Goal: Navigation & Orientation: Find specific page/section

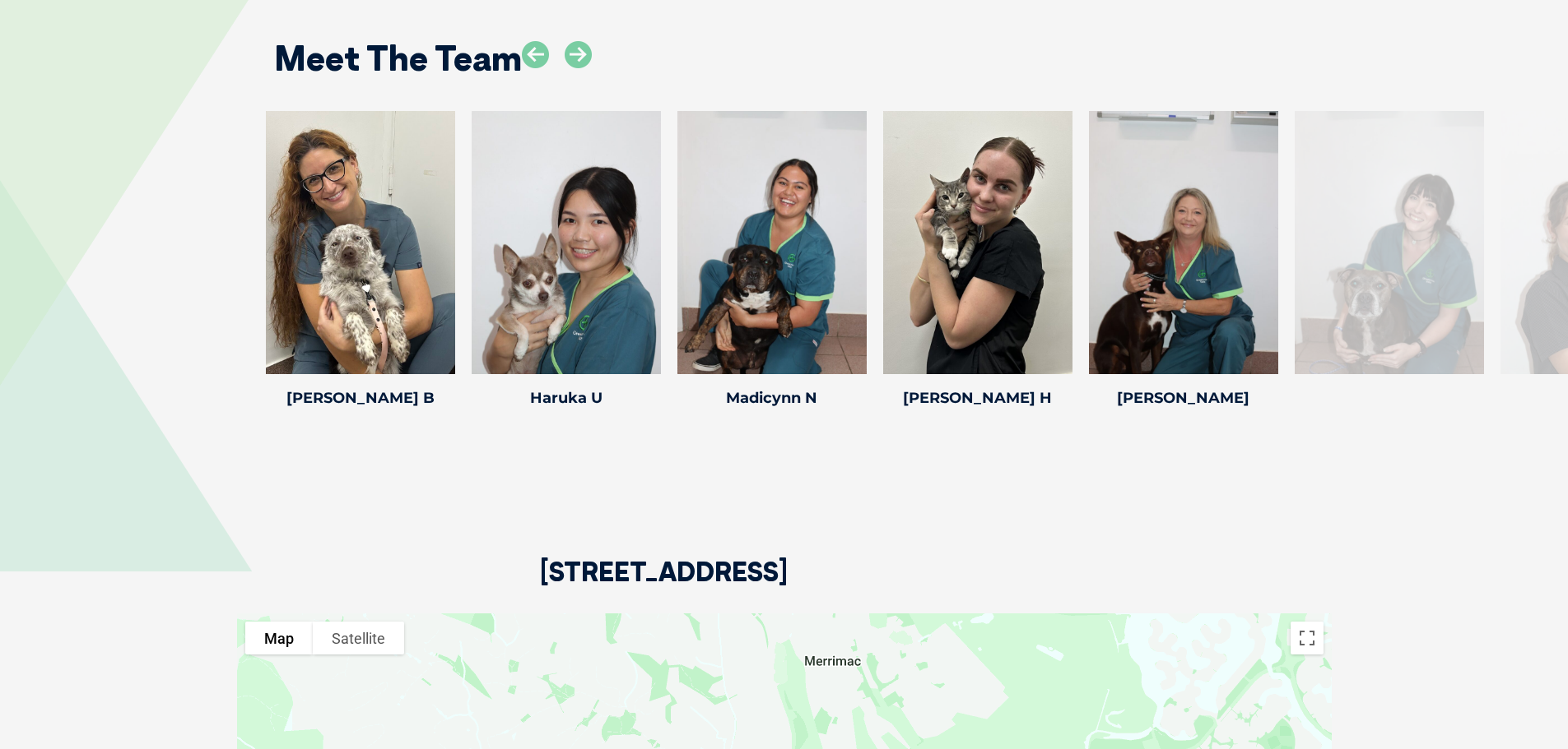
scroll to position [2386, 0]
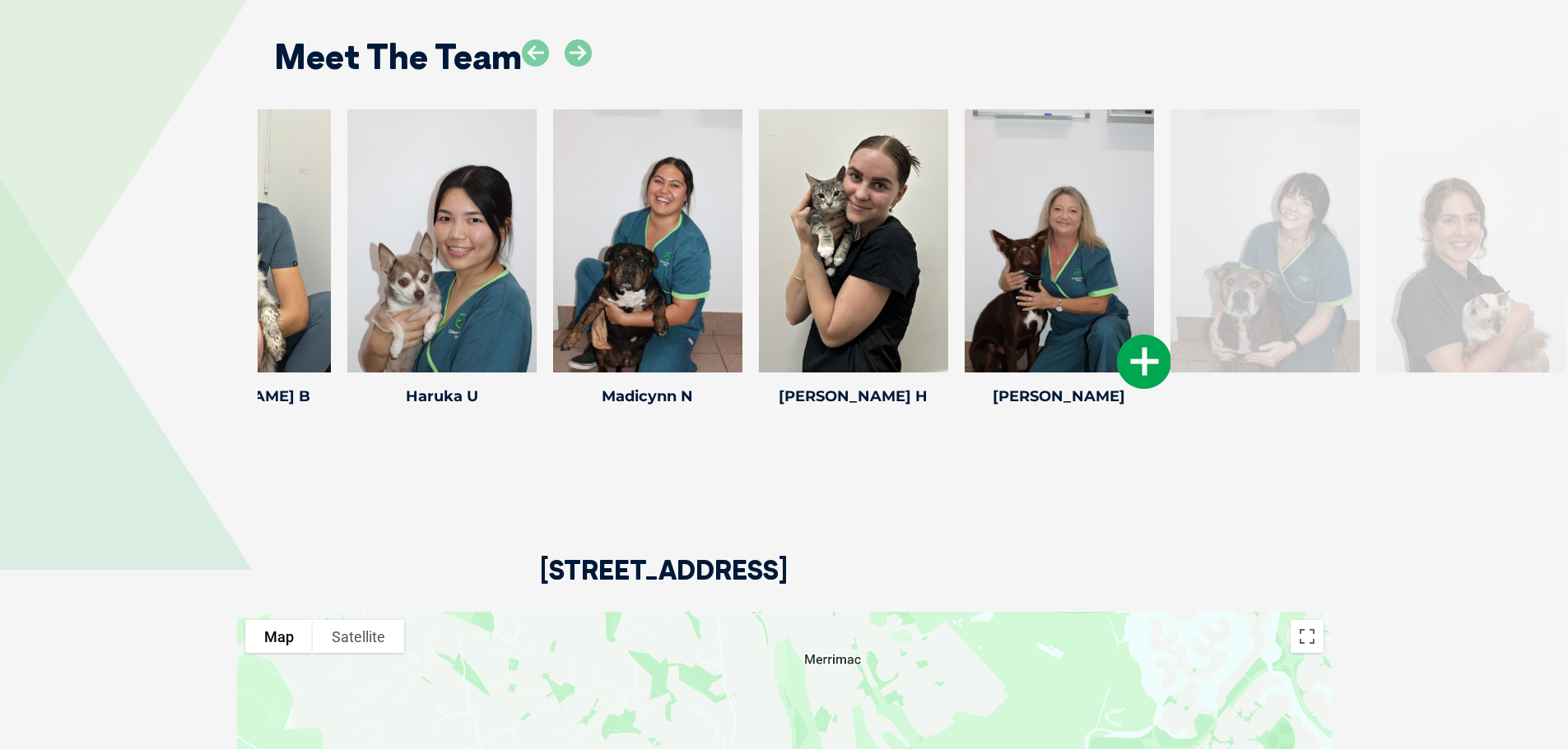
drag, startPoint x: 1144, startPoint y: 231, endPoint x: 995, endPoint y: 248, distance: 150.0
click at [1020, 247] on div at bounding box center [1058, 241] width 189 height 263
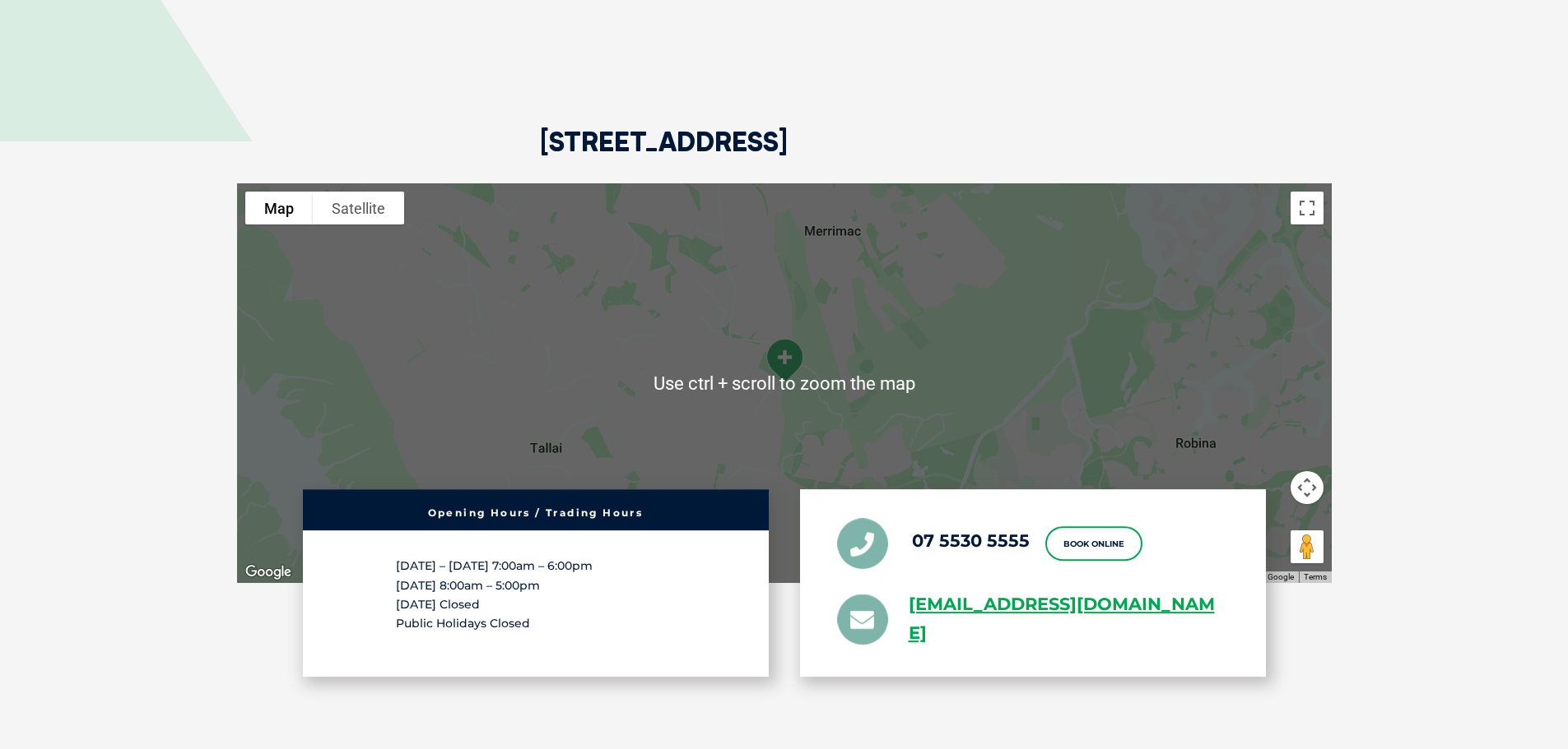
scroll to position [2797, 0]
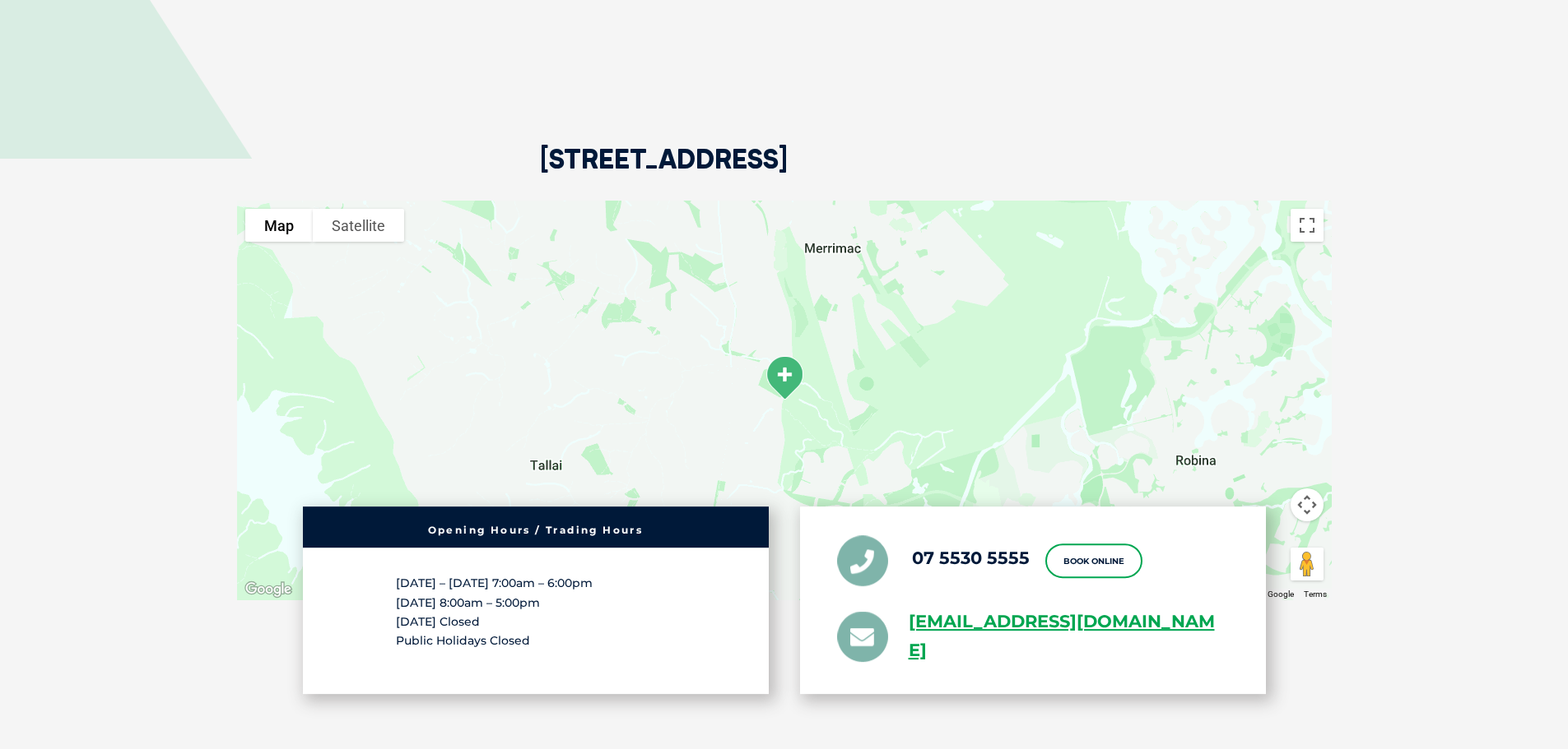
click at [776, 366] on img at bounding box center [784, 378] width 55 height 59
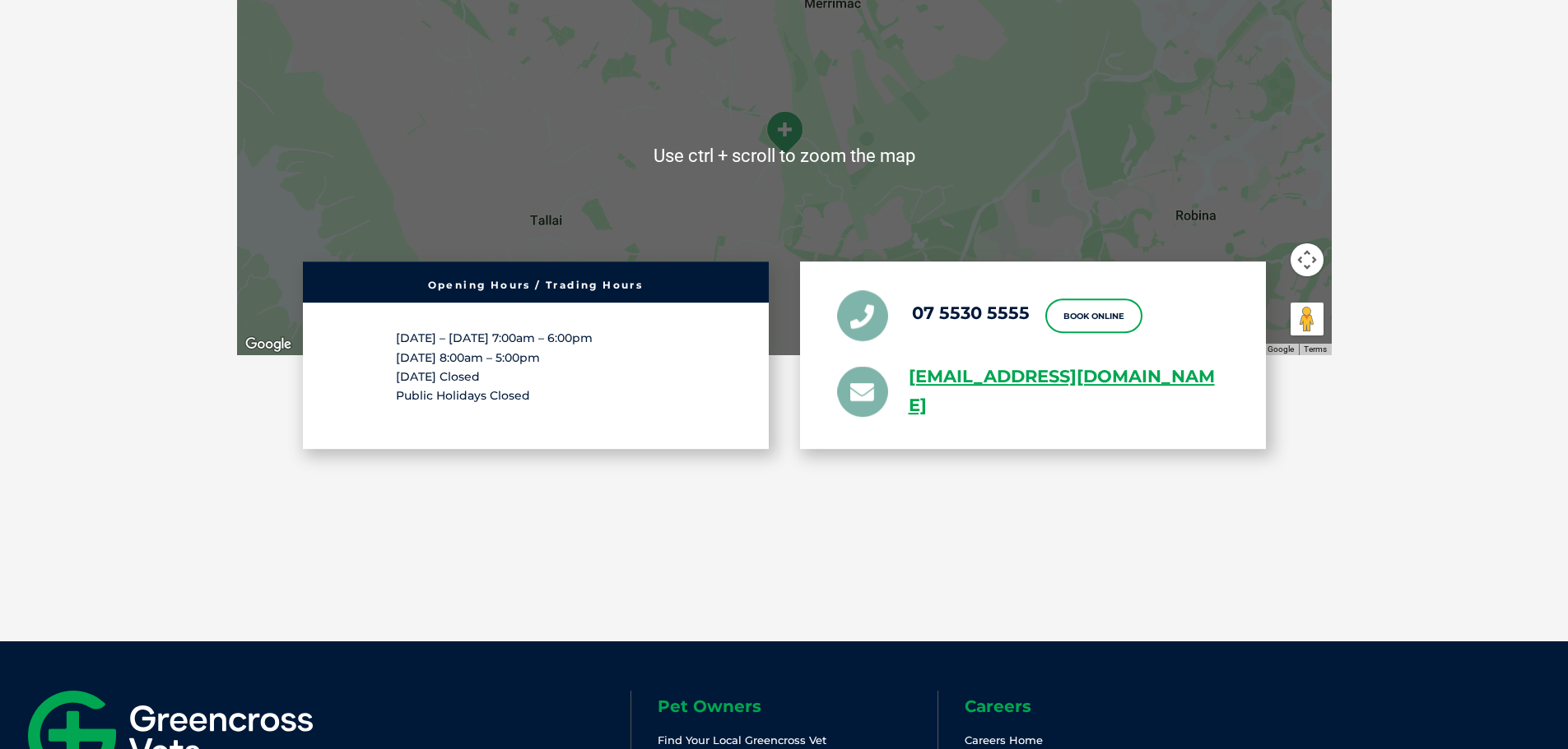
scroll to position [3044, 0]
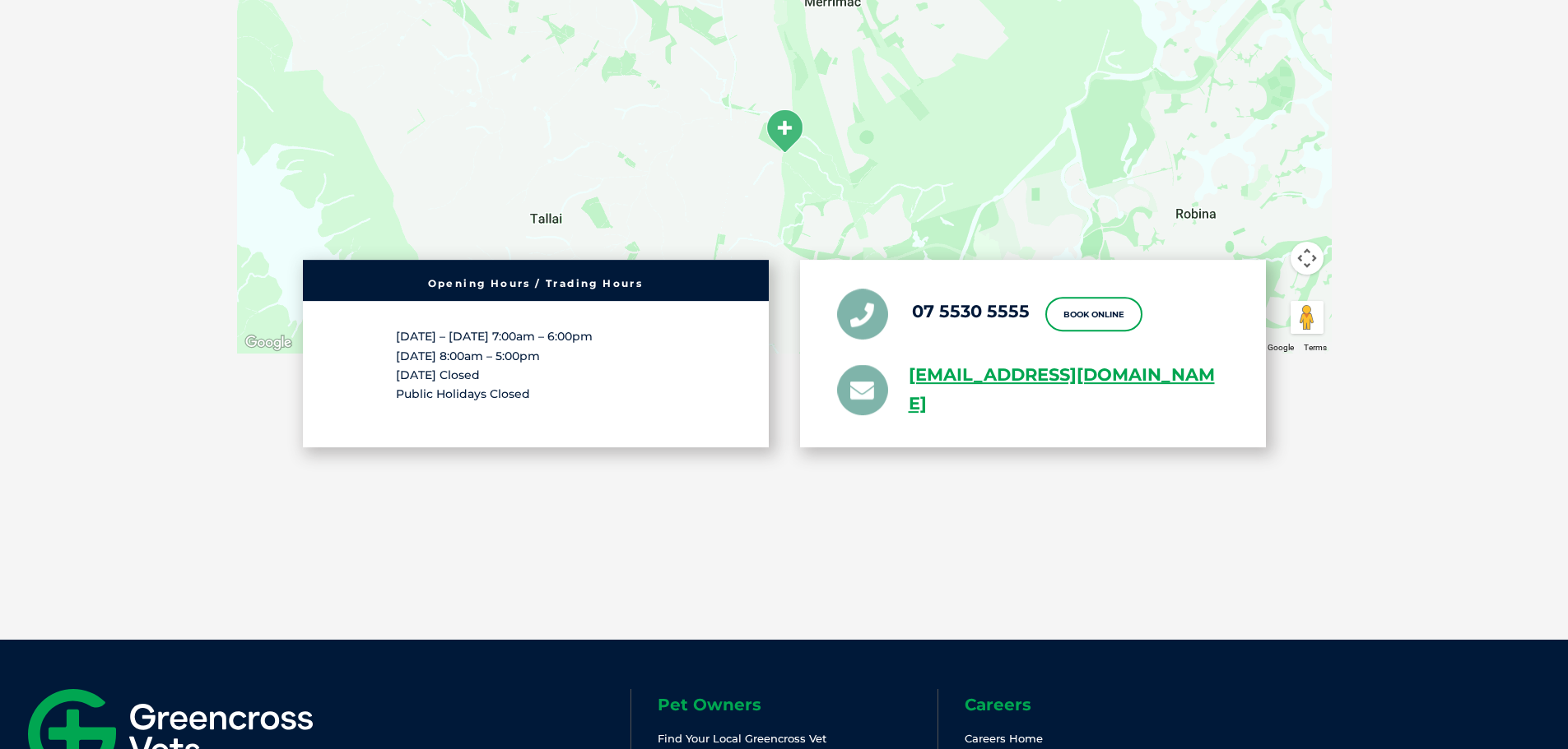
click at [792, 134] on img at bounding box center [784, 131] width 55 height 59
click at [790, 132] on img at bounding box center [784, 131] width 55 height 59
drag, startPoint x: 780, startPoint y: 136, endPoint x: 759, endPoint y: 218, distance: 84.6
click at [761, 220] on div at bounding box center [784, 154] width 1095 height 400
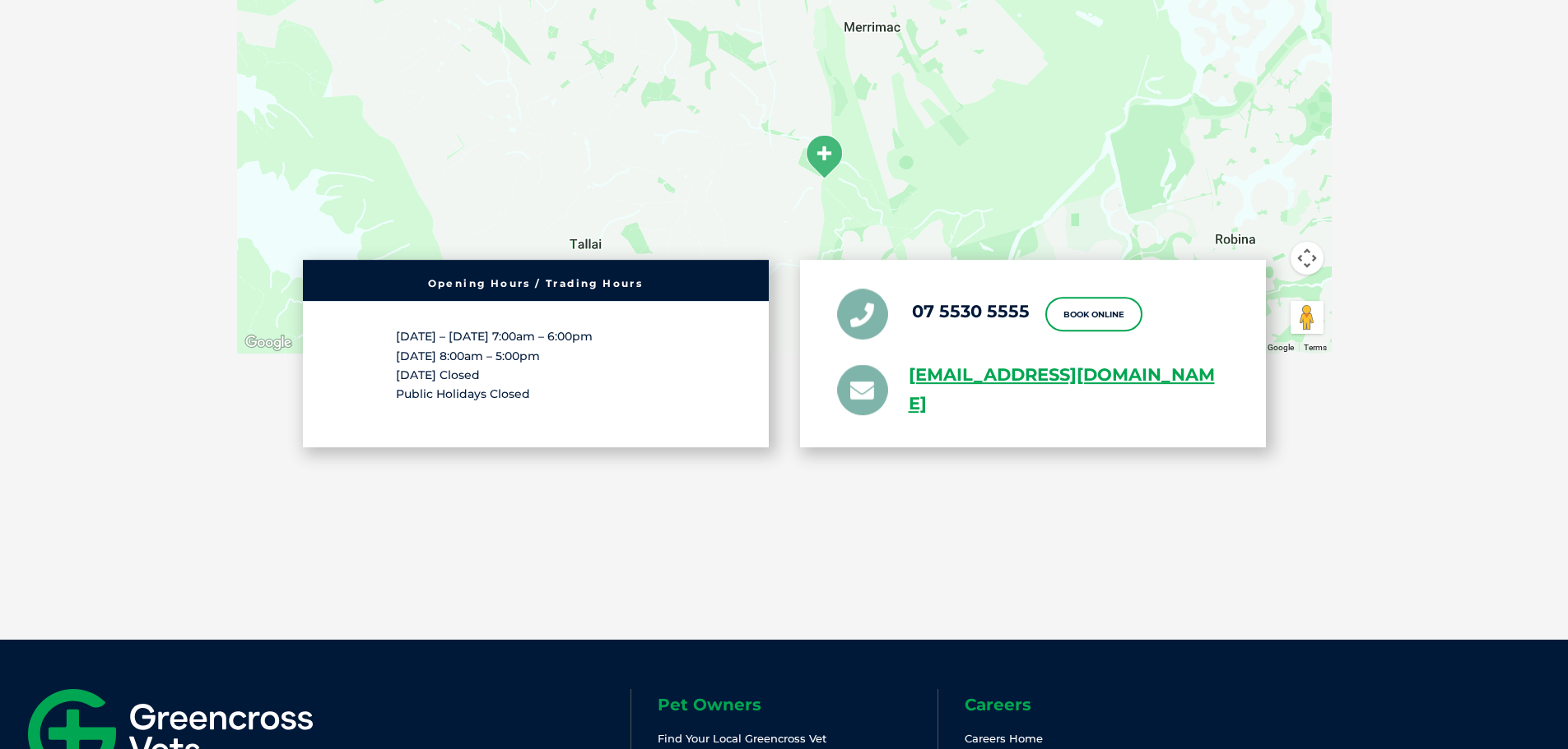
drag, startPoint x: 914, startPoint y: 177, endPoint x: 953, endPoint y: 202, distance: 46.3
click at [953, 202] on div at bounding box center [784, 154] width 1095 height 400
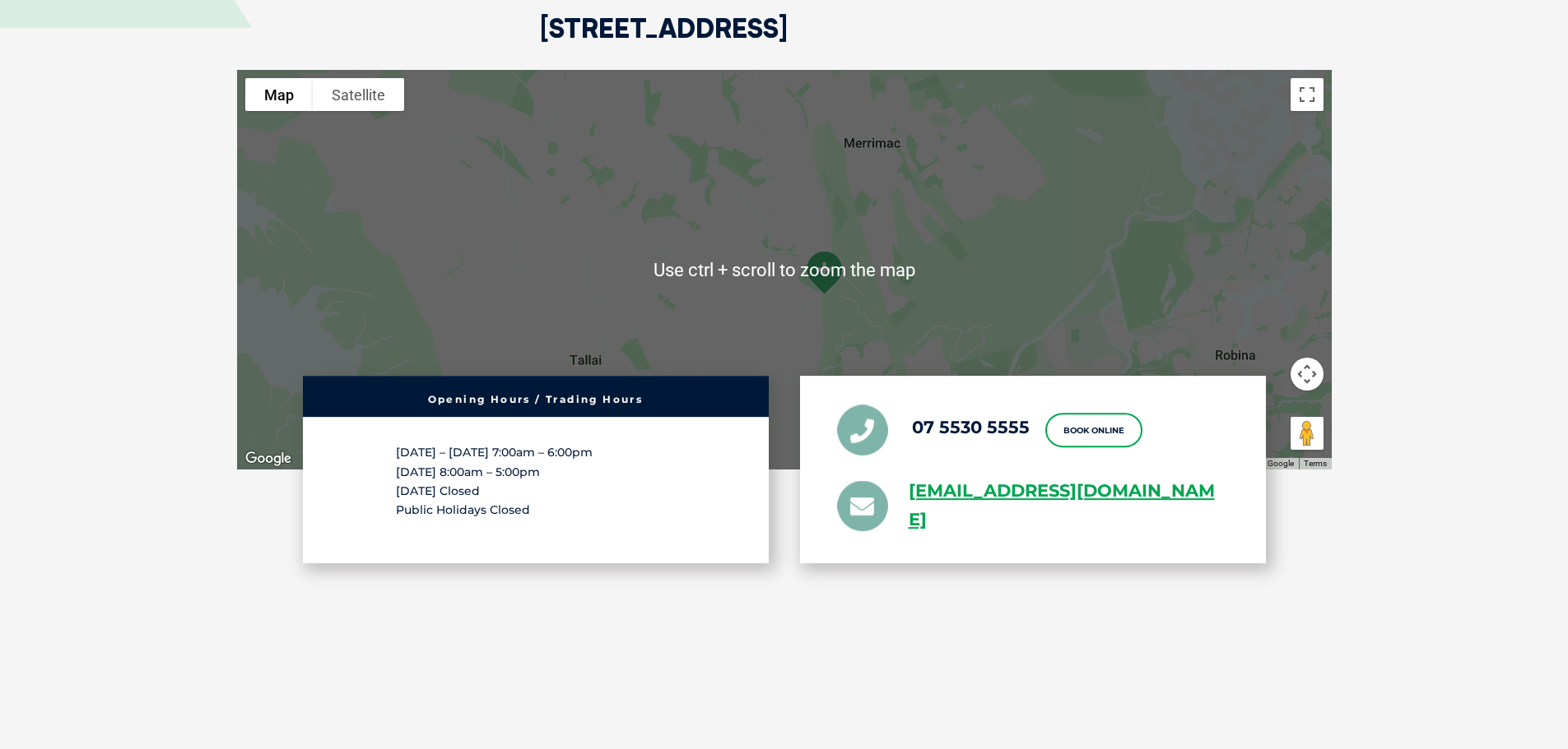
scroll to position [2961, 0]
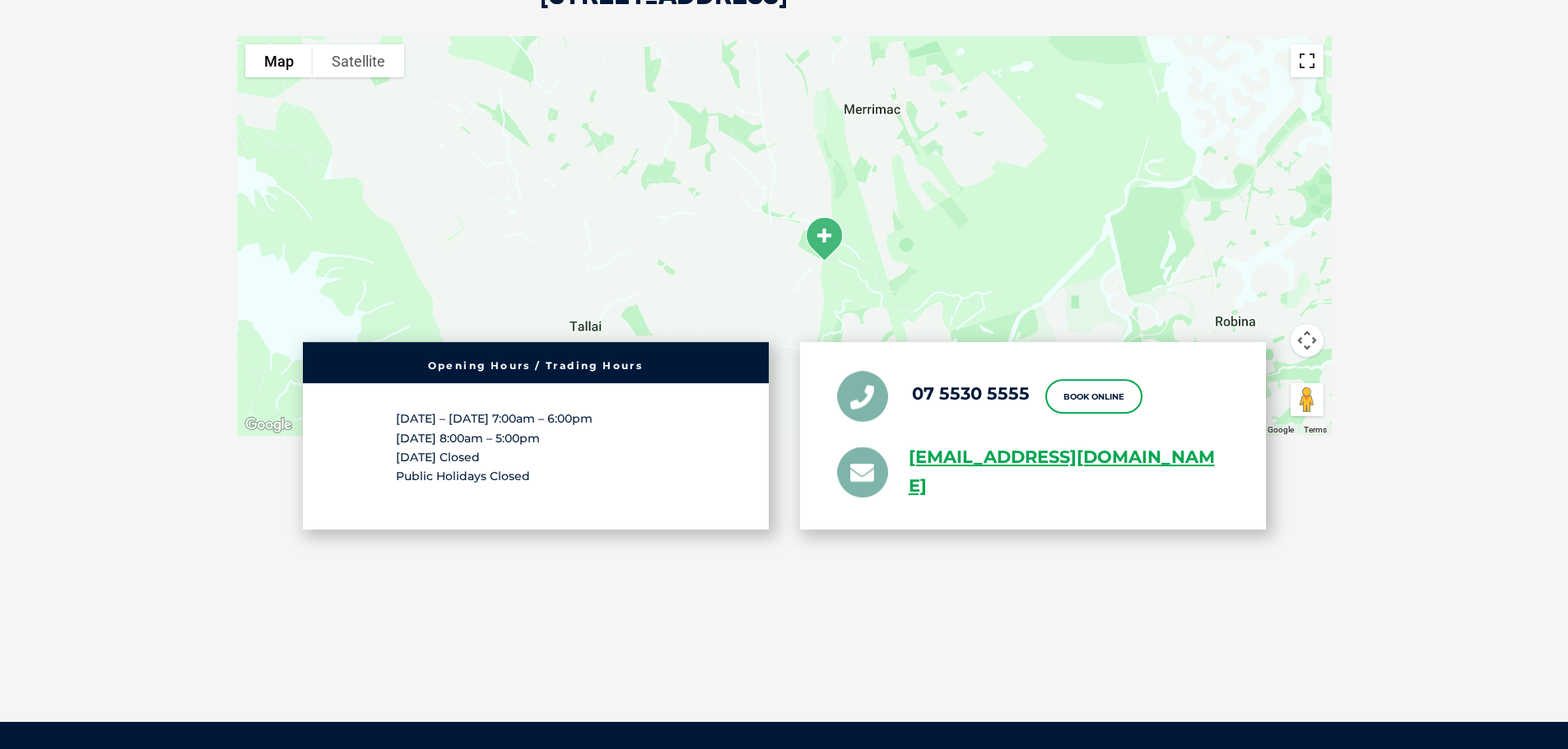
click at [1299, 60] on button "Toggle fullscreen view" at bounding box center [1307, 61] width 33 height 33
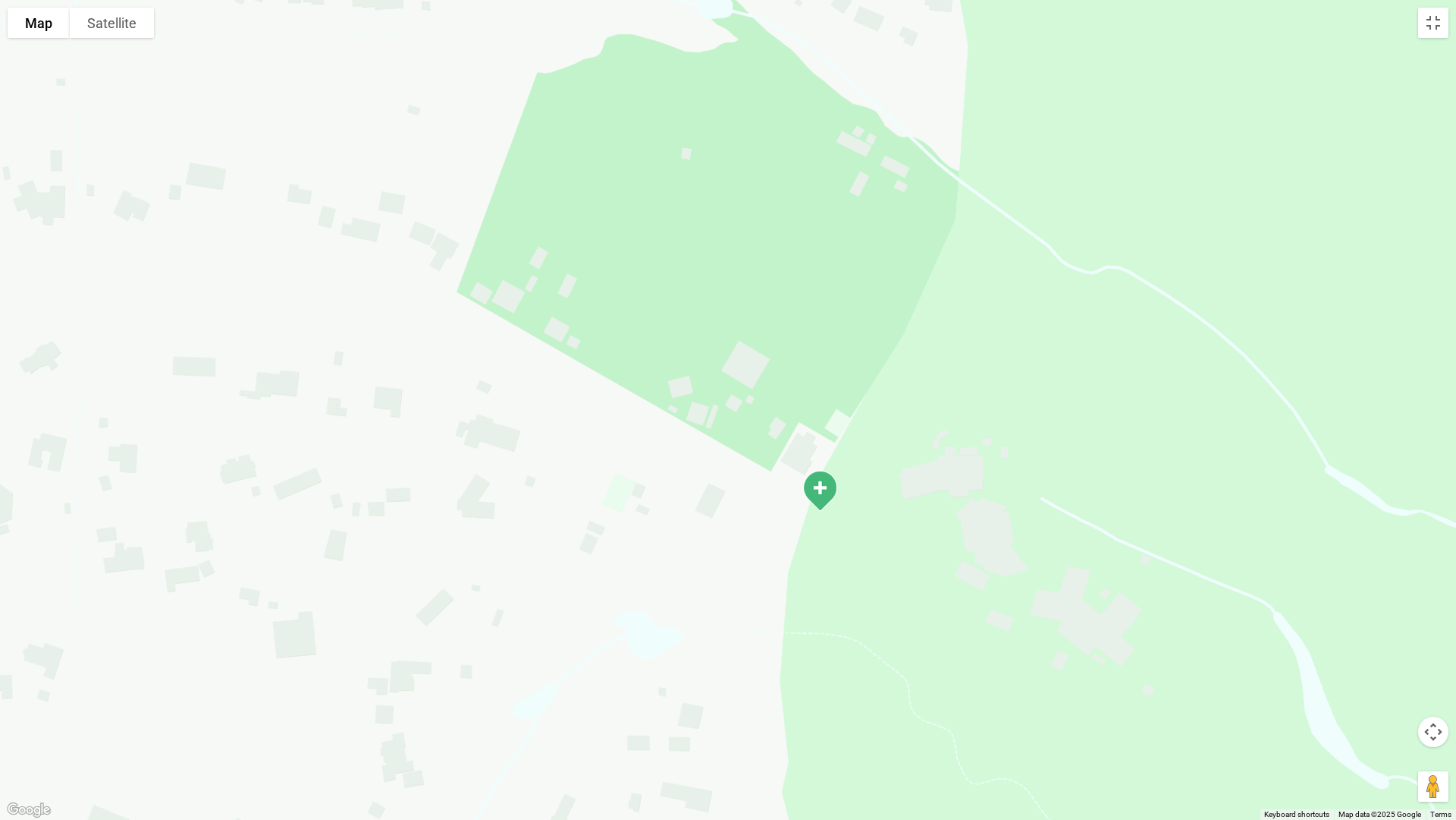
drag, startPoint x: 718, startPoint y: 440, endPoint x: 688, endPoint y: 257, distance: 185.4
click at [688, 259] on div at bounding box center [728, 410] width 1456 height 820
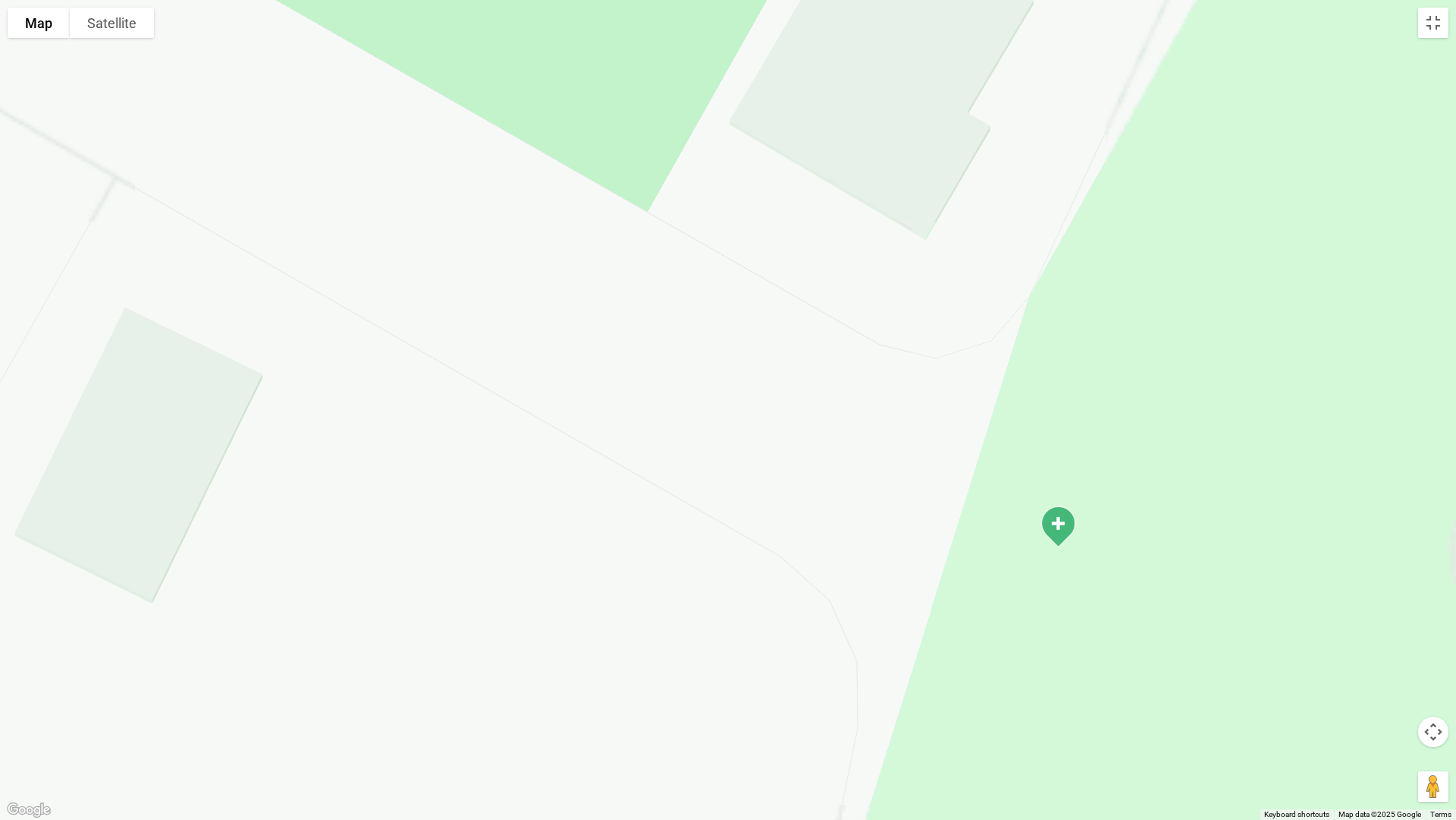
drag, startPoint x: 751, startPoint y: 393, endPoint x: 398, endPoint y: 261, distance: 376.9
click at [401, 263] on div at bounding box center [728, 410] width 1456 height 820
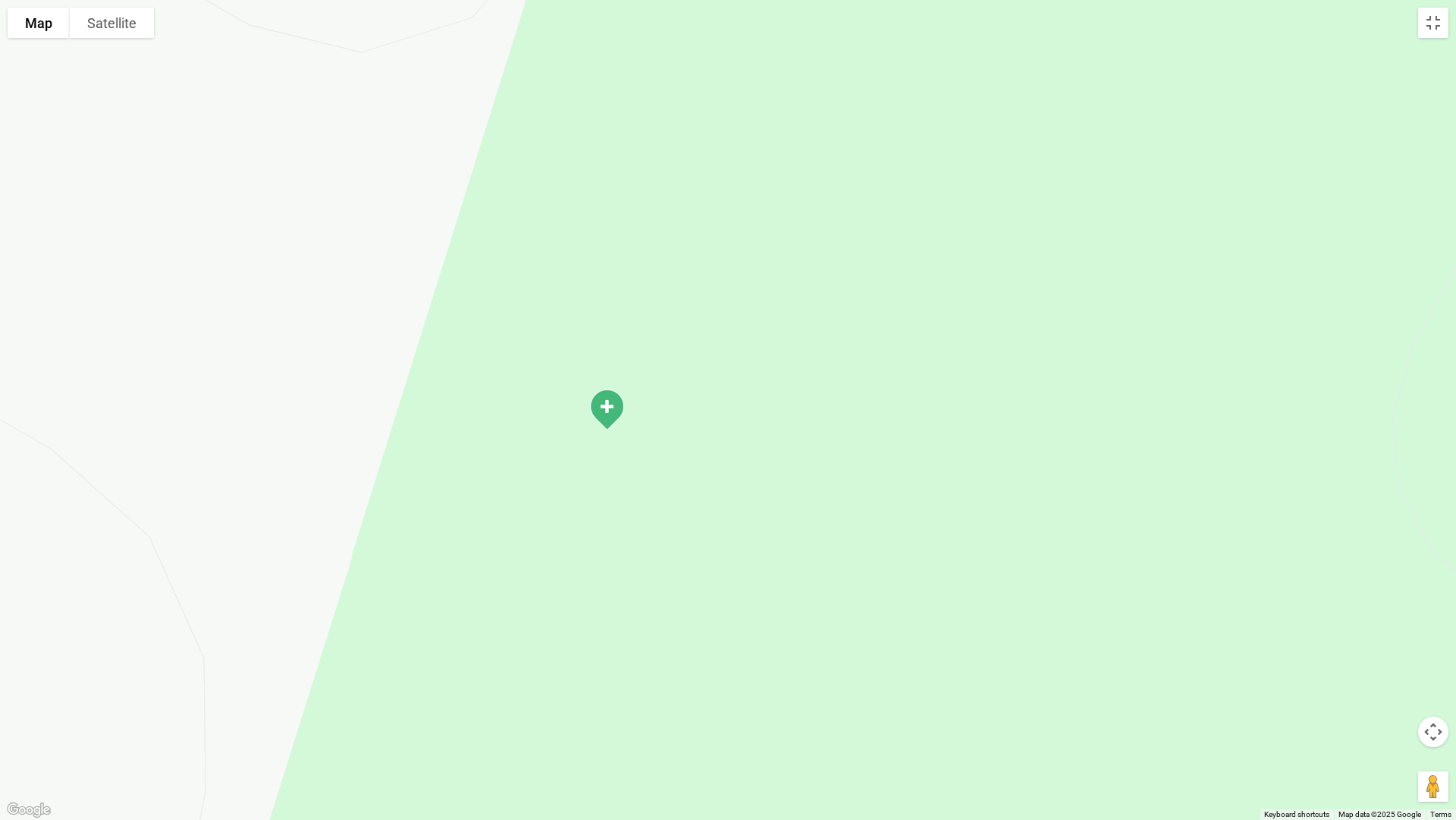
click at [608, 404] on img at bounding box center [607, 410] width 50 height 54
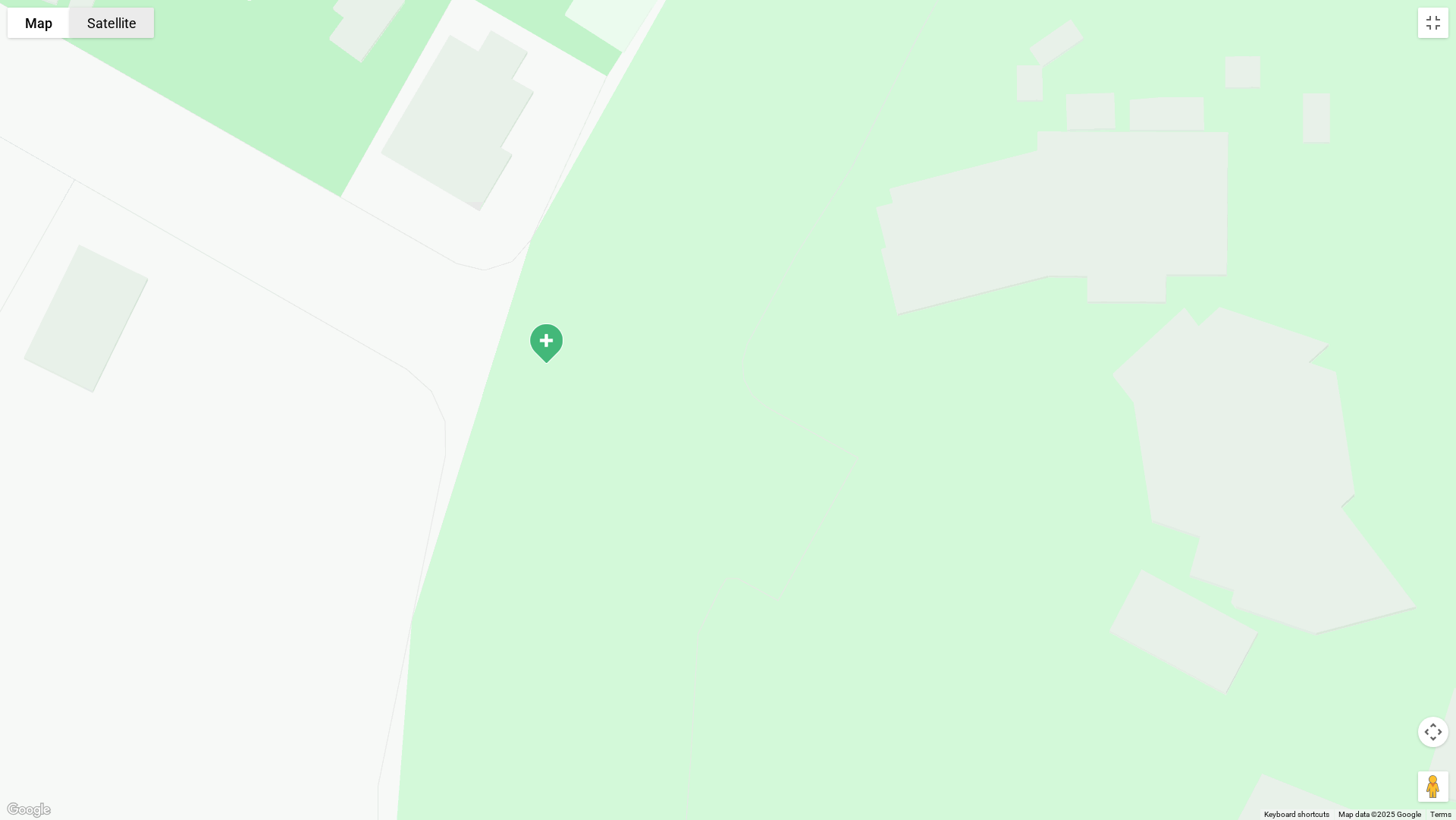
click at [128, 23] on button "Satellite" at bounding box center [111, 23] width 84 height 31
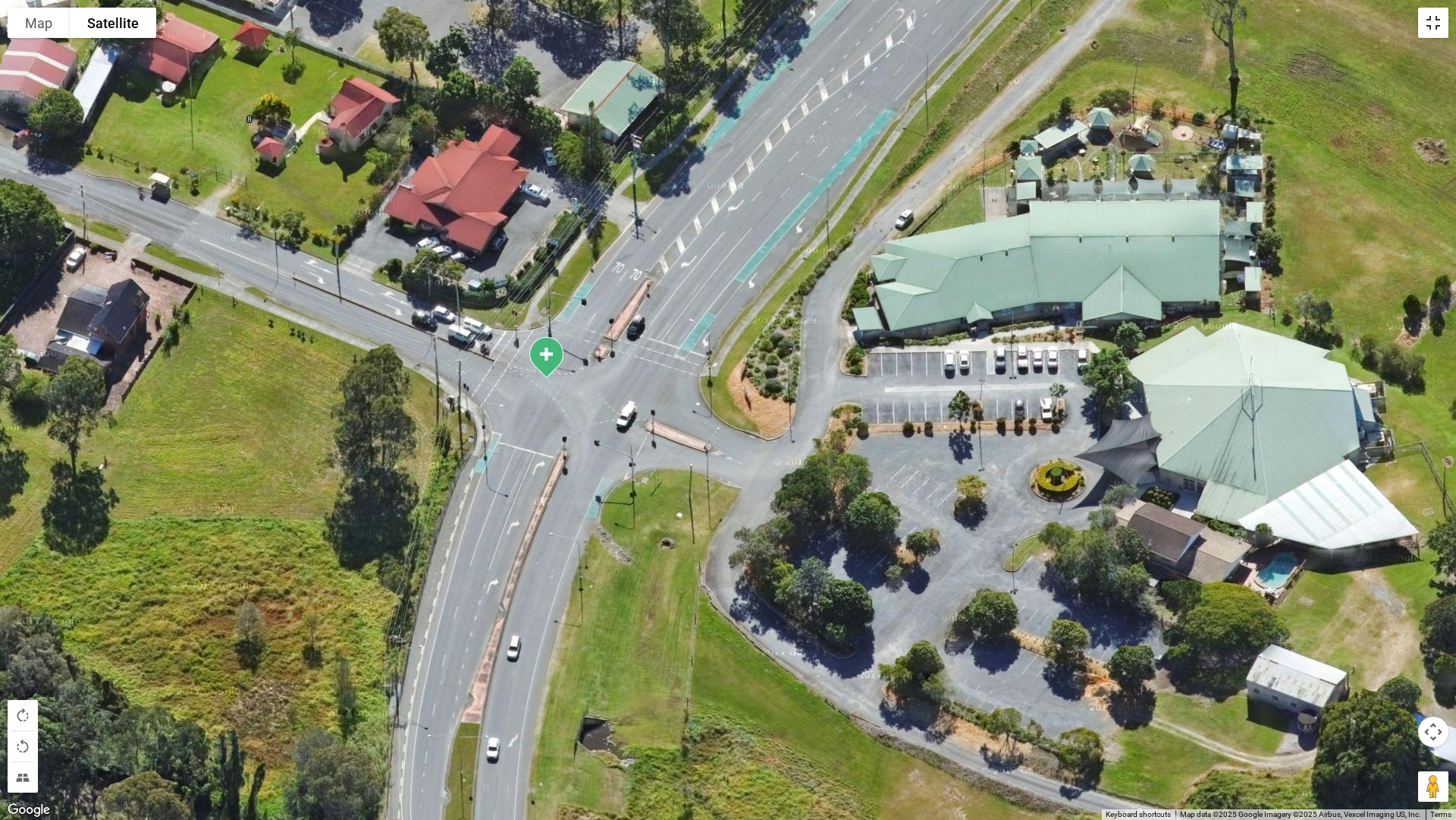
click at [1435, 24] on button "Toggle fullscreen view" at bounding box center [1433, 23] width 31 height 31
